Goal: Register for event/course

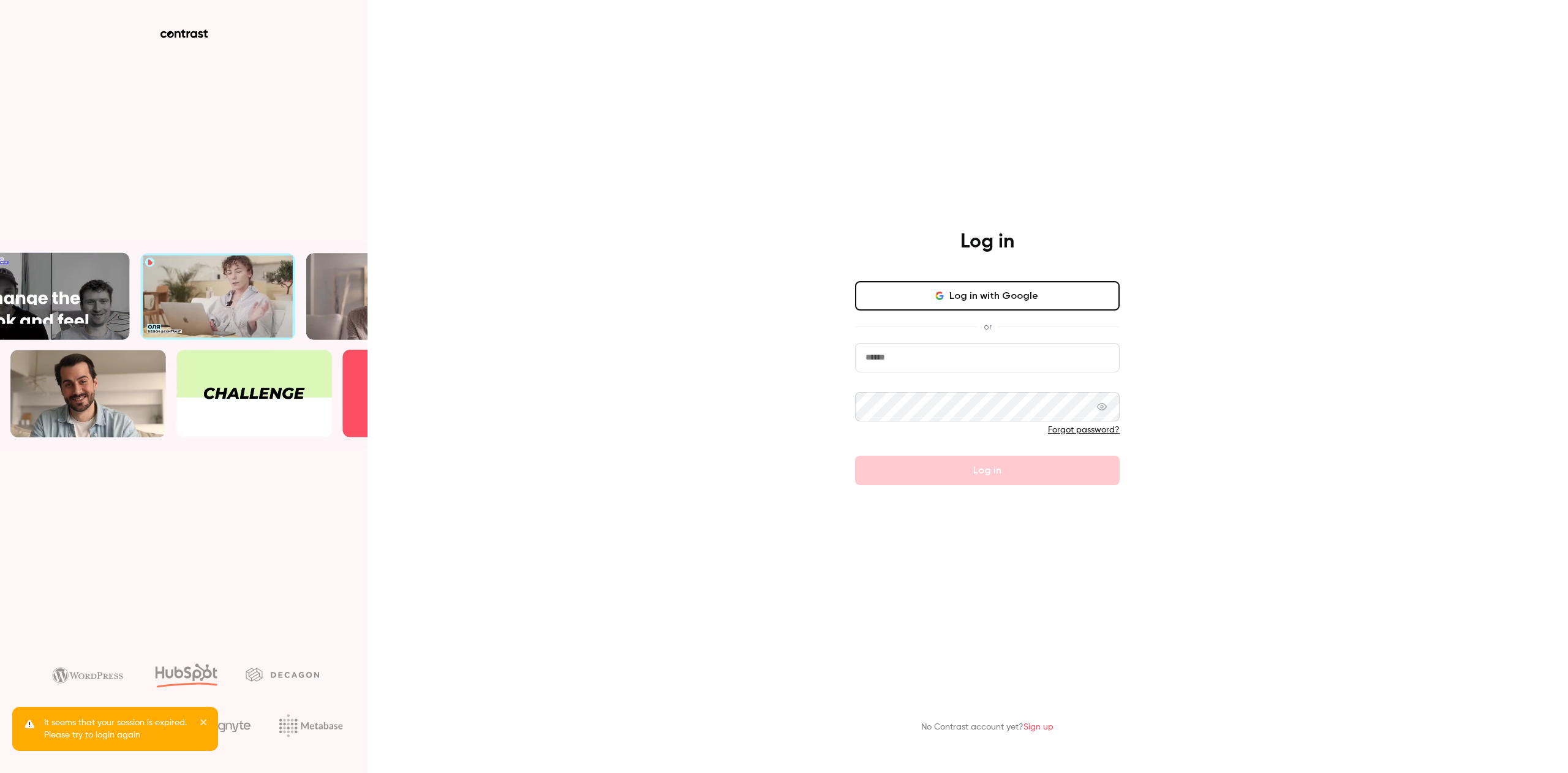
click at [989, 299] on button "Log in with Google" at bounding box center [987, 295] width 265 height 29
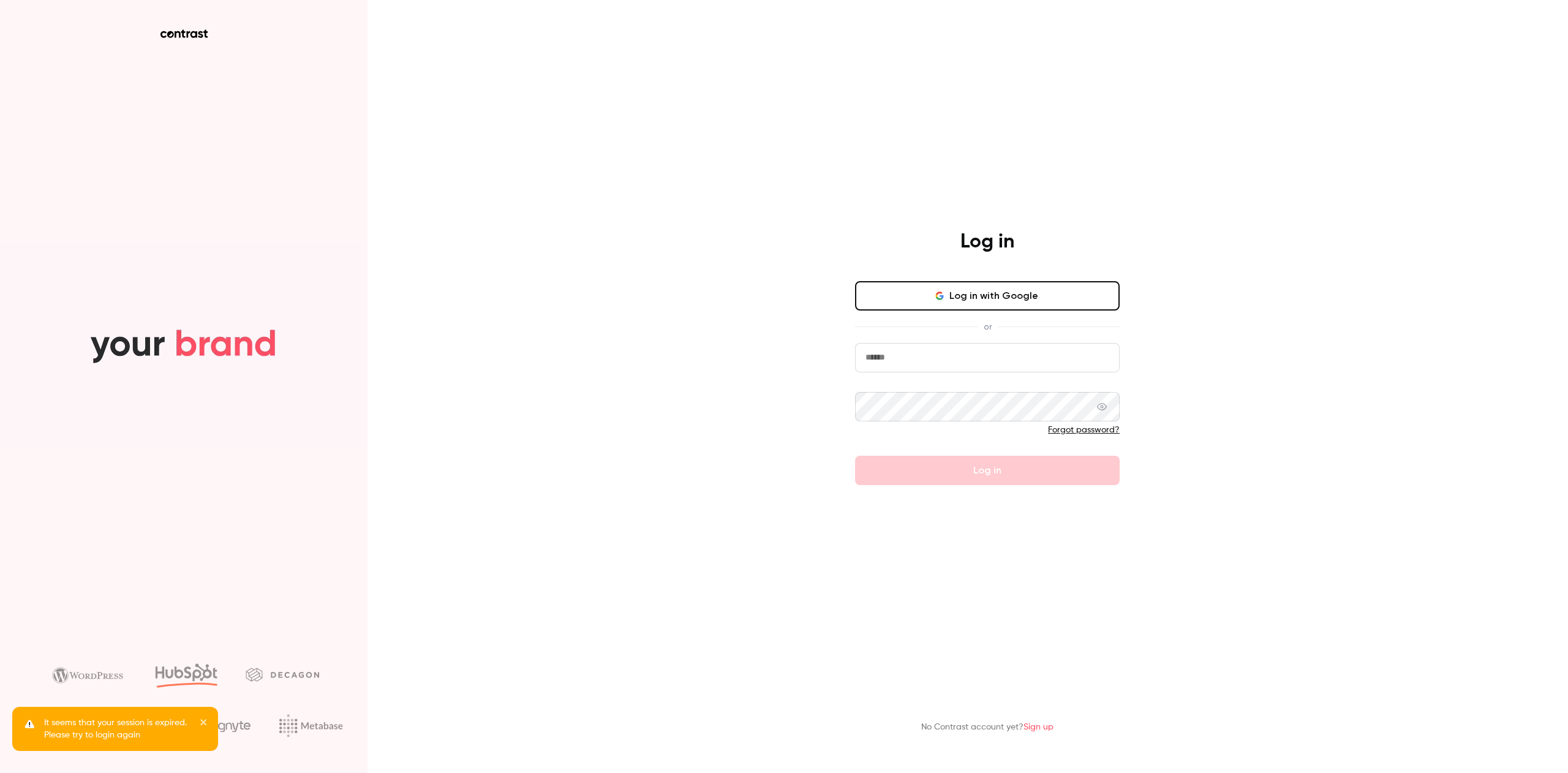
click at [902, 361] on input "email" at bounding box center [987, 357] width 265 height 29
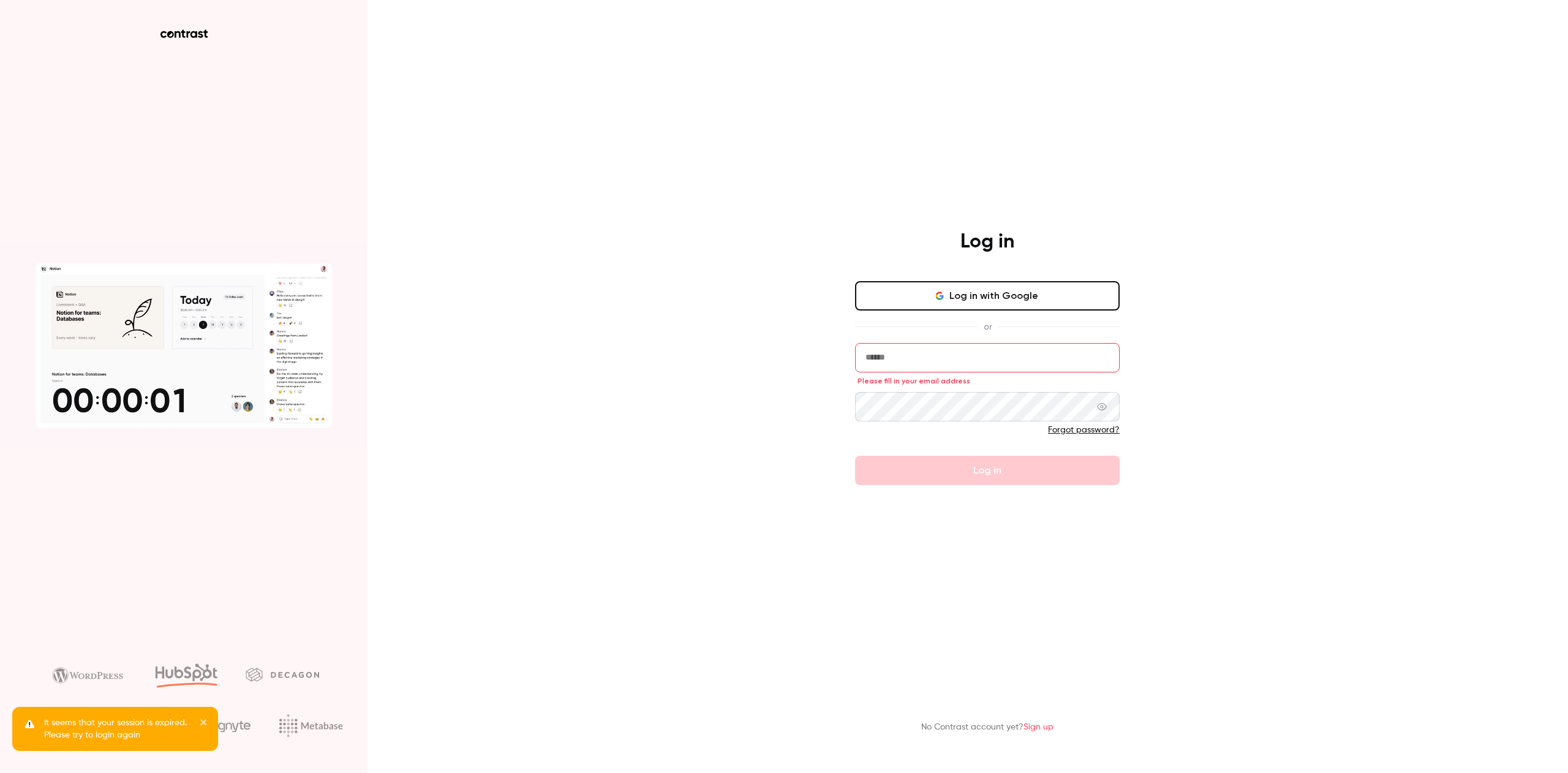
type input "**********"
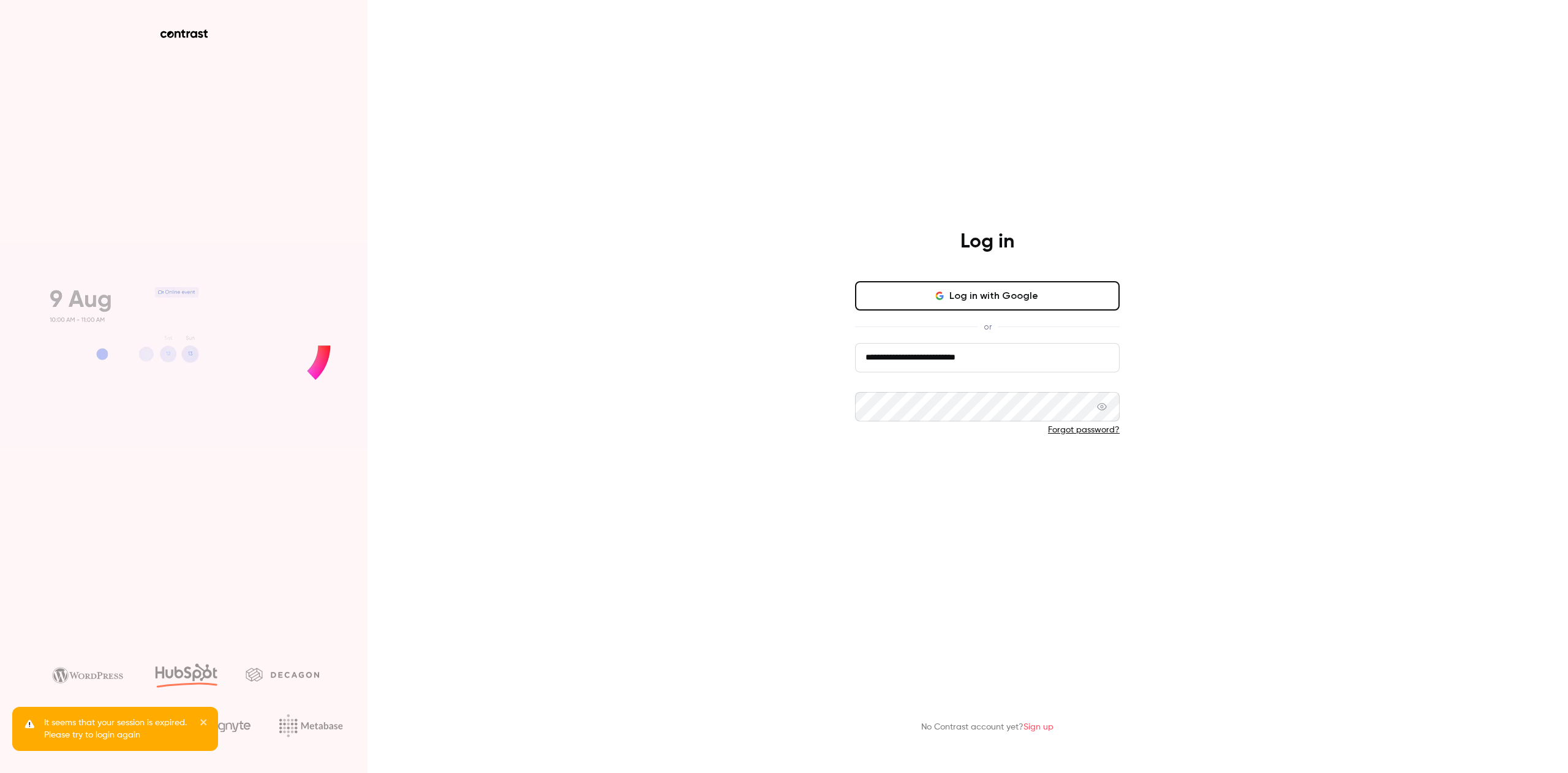
click at [928, 464] on button "Log in" at bounding box center [987, 470] width 265 height 29
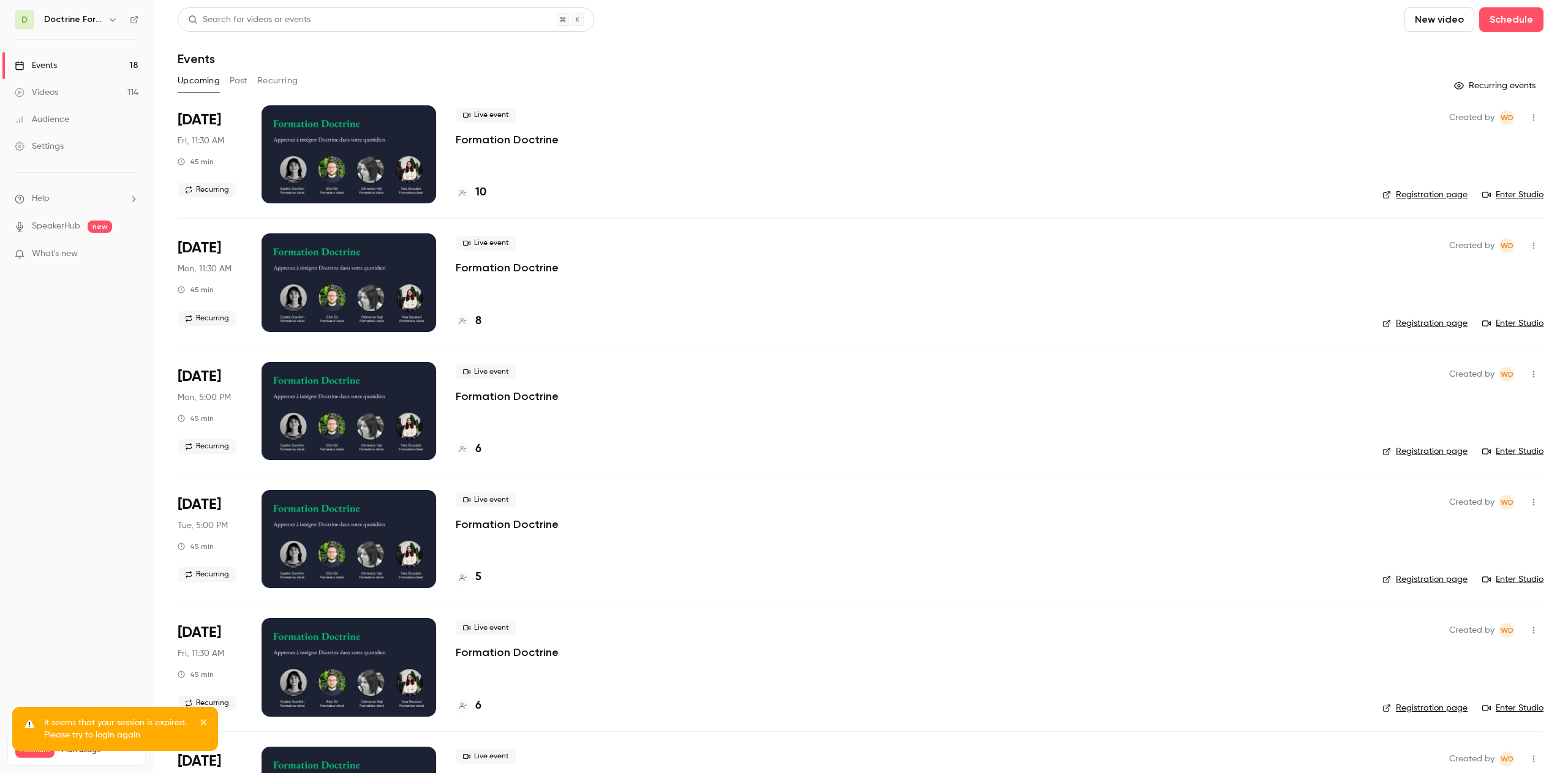
click at [117, 26] on button "button" at bounding box center [113, 20] width 14 height 14
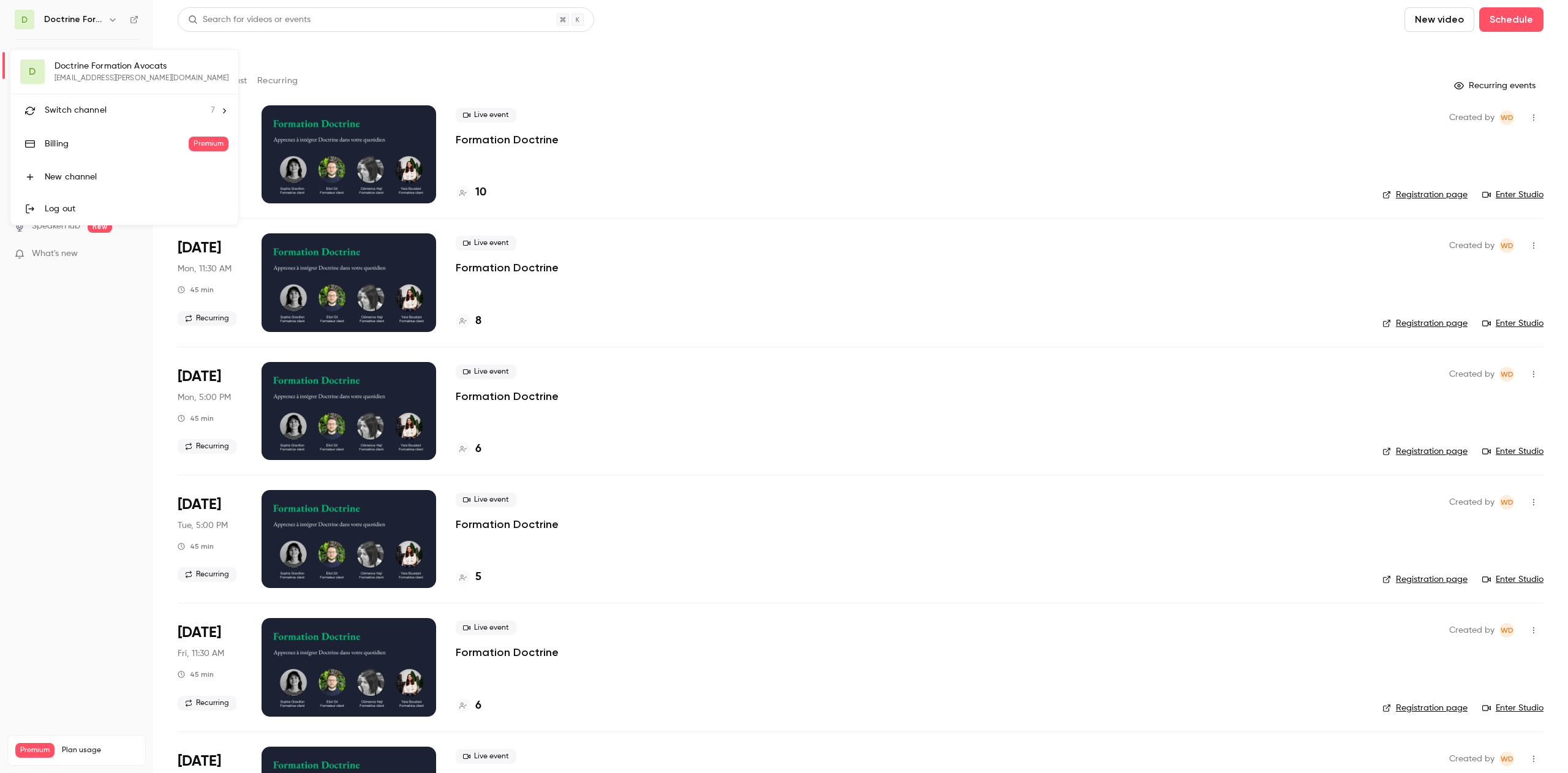
click at [159, 121] on li "Switch channel 7" at bounding box center [124, 111] width 228 height 33
click at [136, 134] on div "Doctrine Formation Corporate" at bounding box center [114, 136] width 140 height 12
click at [274, 85] on button "Recurring" at bounding box center [278, 81] width 41 height 20
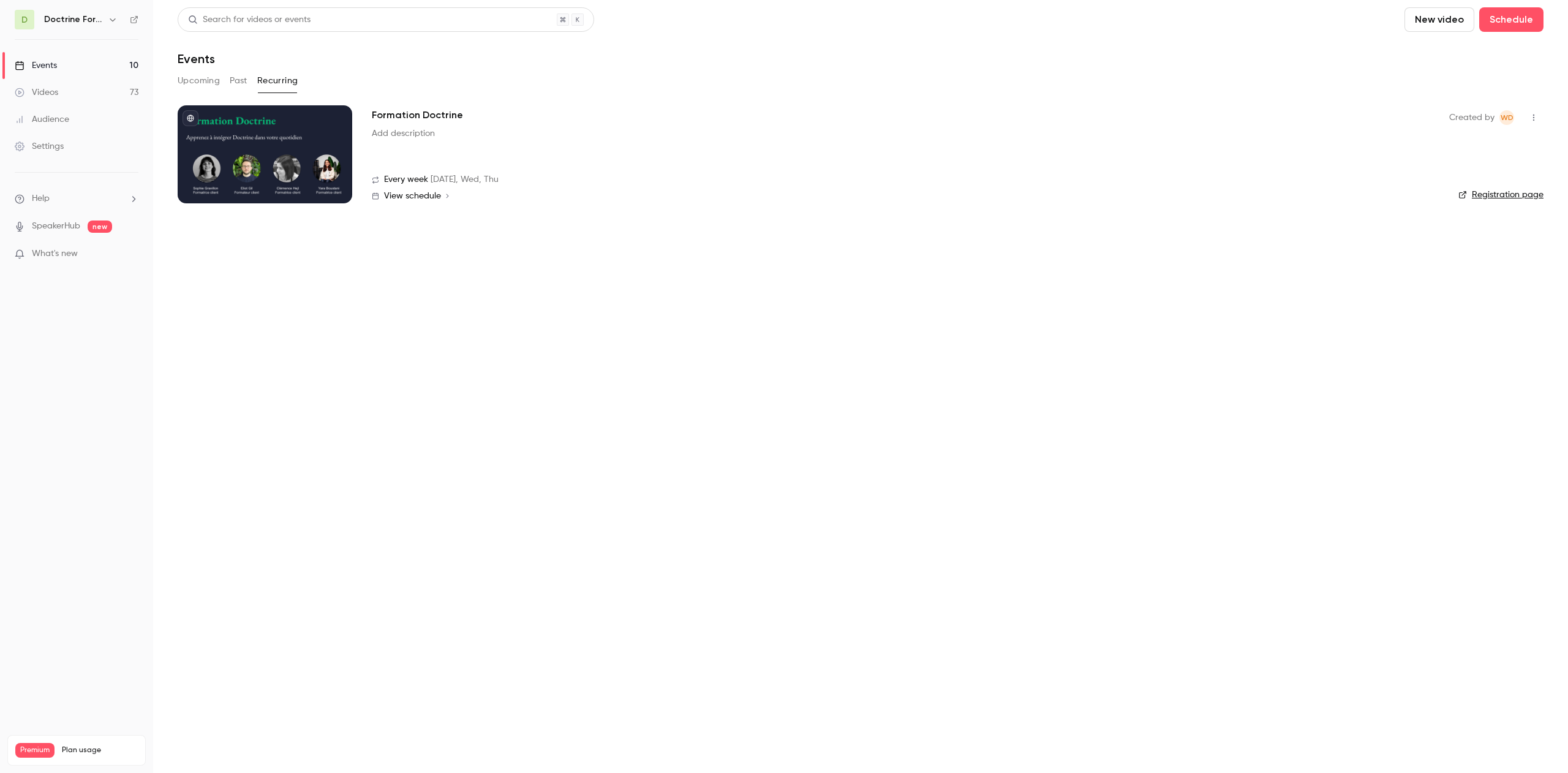
click at [1502, 197] on link "Registration page" at bounding box center [1501, 195] width 85 height 12
